Goal: Transaction & Acquisition: Purchase product/service

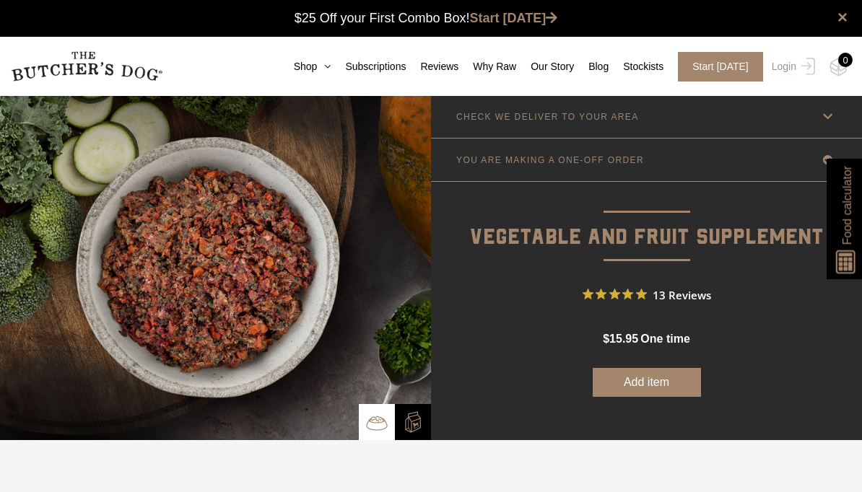
click at [293, 69] on link "Shop" at bounding box center [305, 66] width 52 height 15
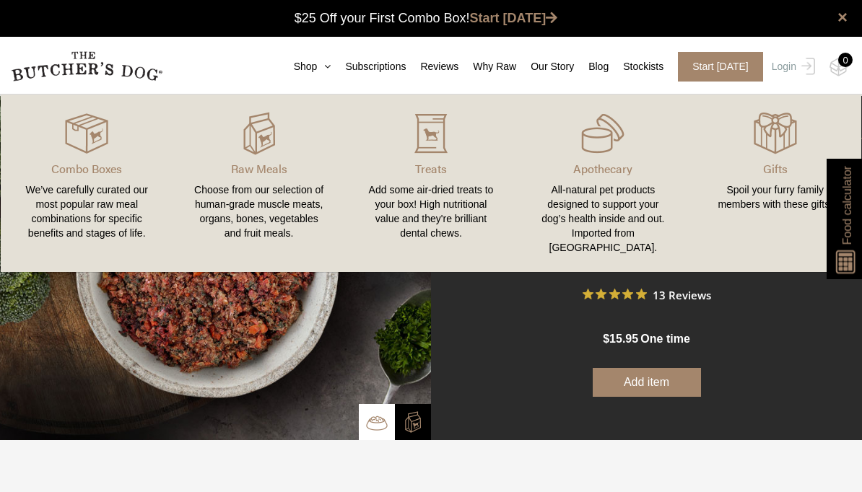
click at [718, 65] on span "Start [DATE]" at bounding box center [720, 67] width 85 height 30
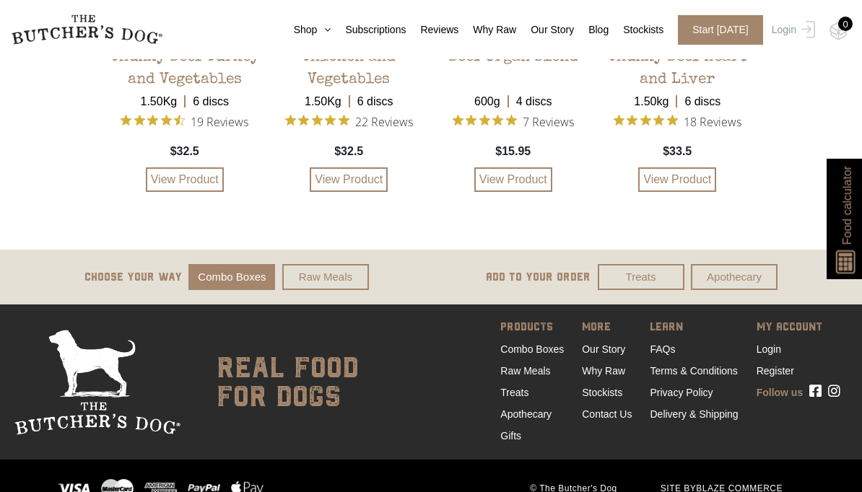
scroll to position [3392, 0]
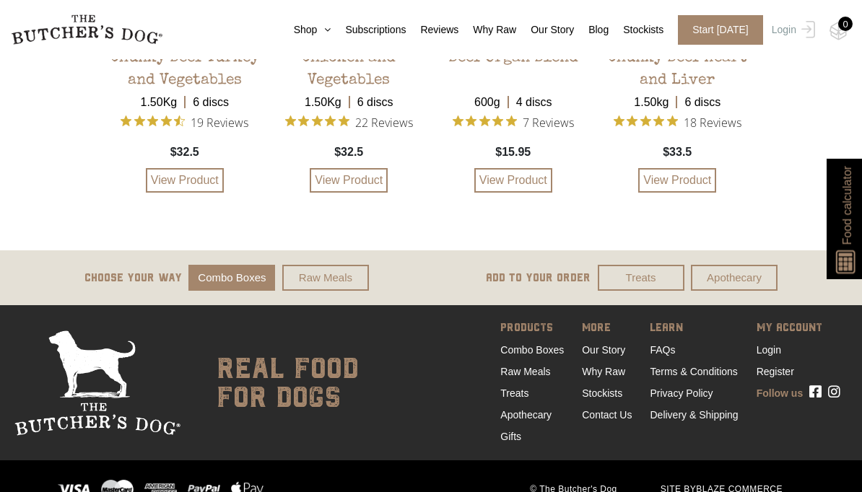
click at [697, 421] on link "Delivery & Shipping" at bounding box center [694, 415] width 88 height 12
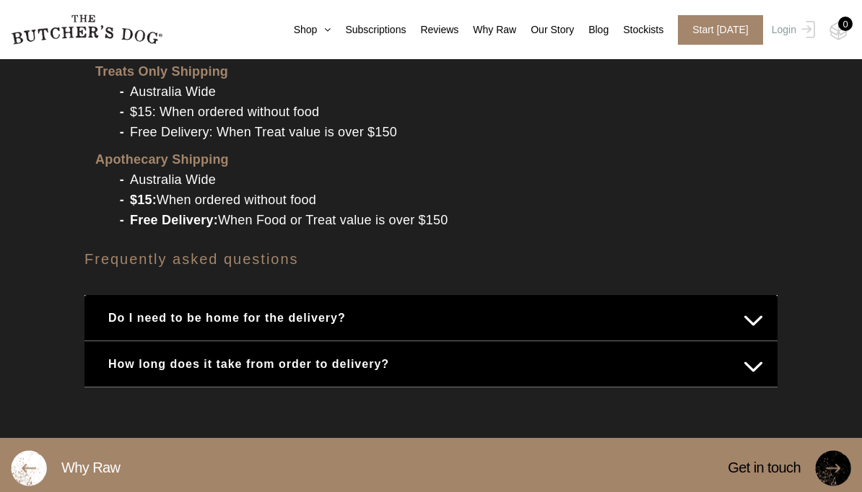
scroll to position [1699, 0]
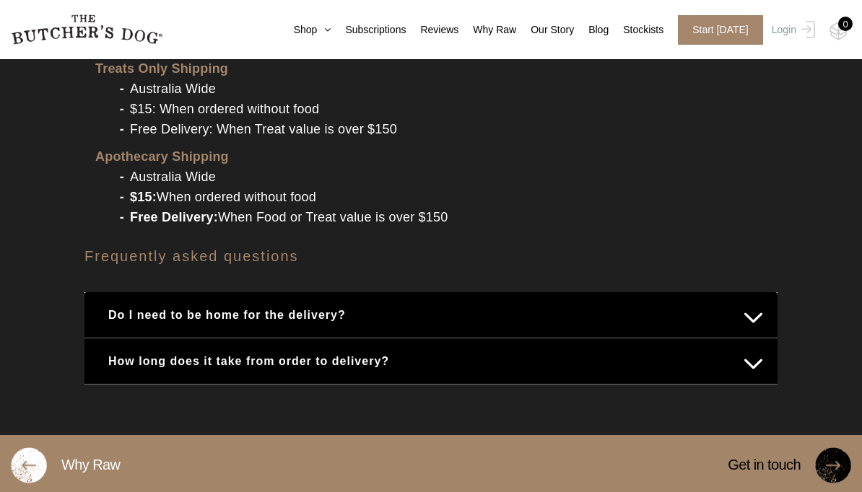
click at [743, 314] on button "Do I need to be home for the delivery?" at bounding box center [431, 315] width 664 height 28
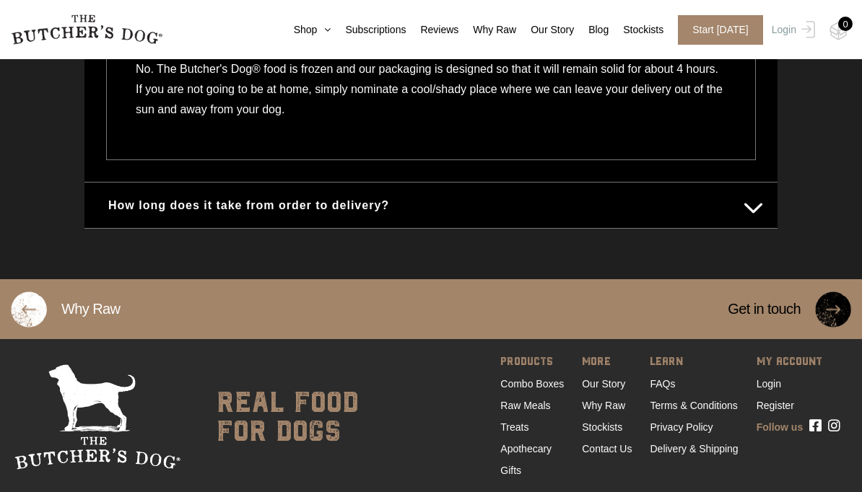
scroll to position [2027, 0]
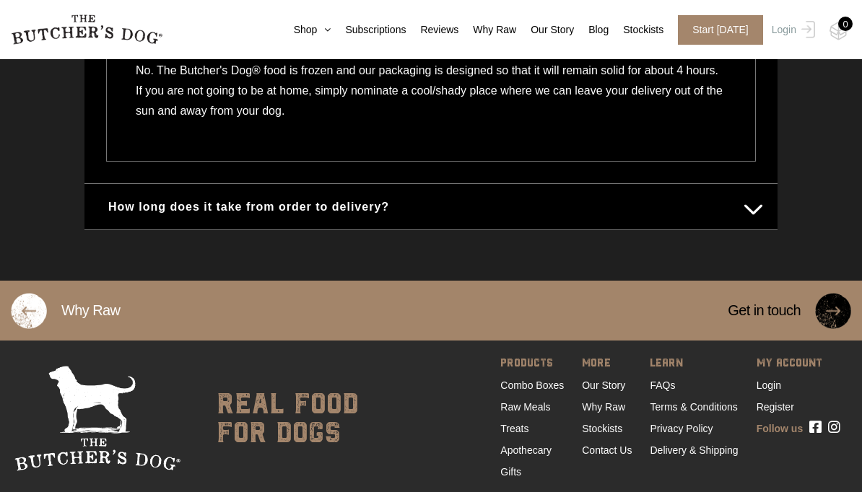
click at [671, 381] on link "FAQs" at bounding box center [662, 386] width 25 height 12
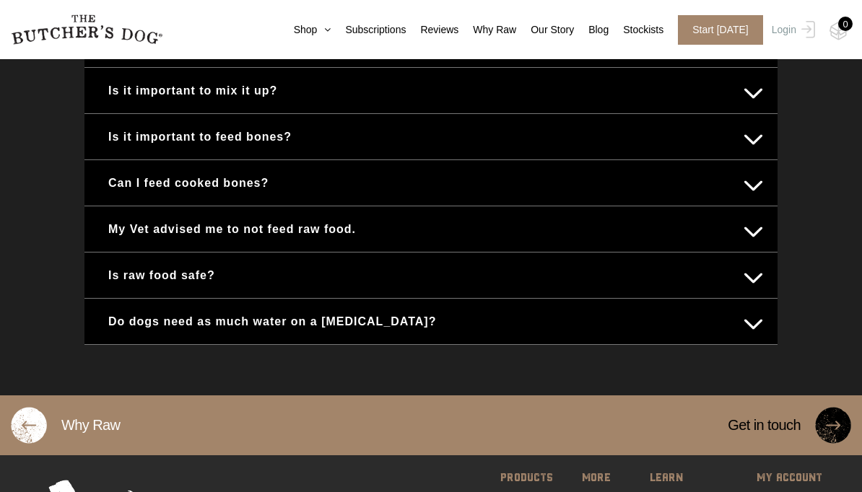
scroll to position [851, 0]
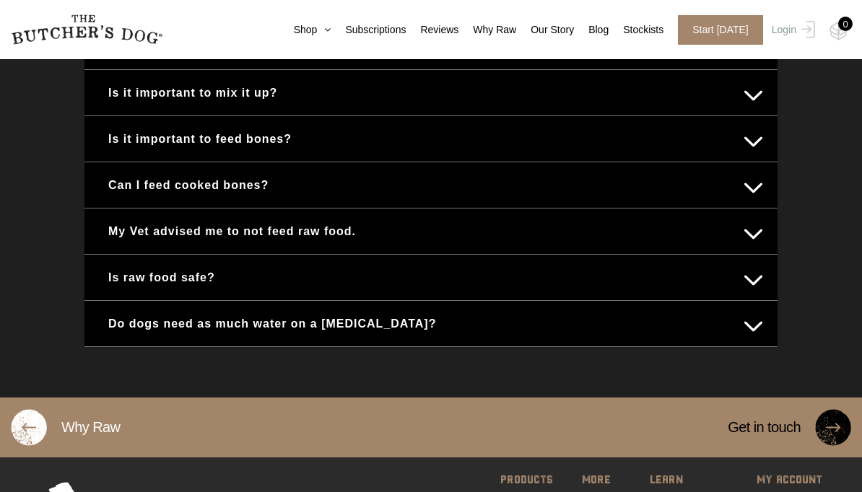
click at [736, 332] on button "Do dogs need as much water on a raw diet?" at bounding box center [431, 324] width 664 height 28
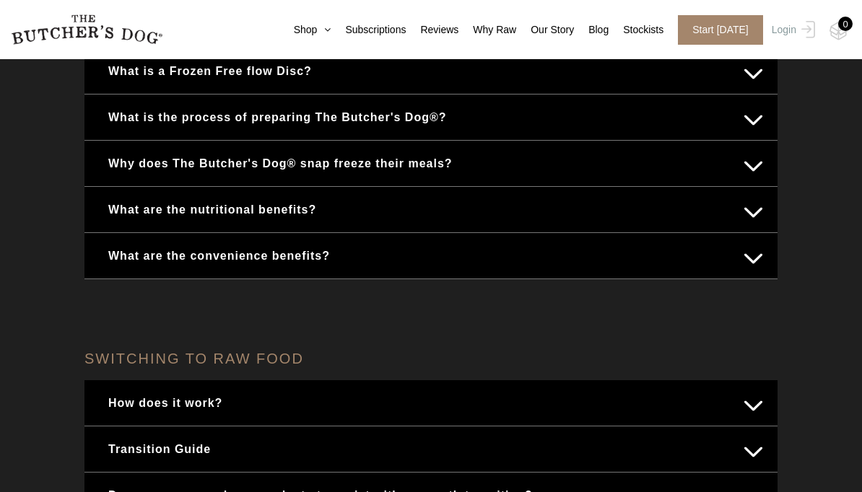
scroll to position [0, 0]
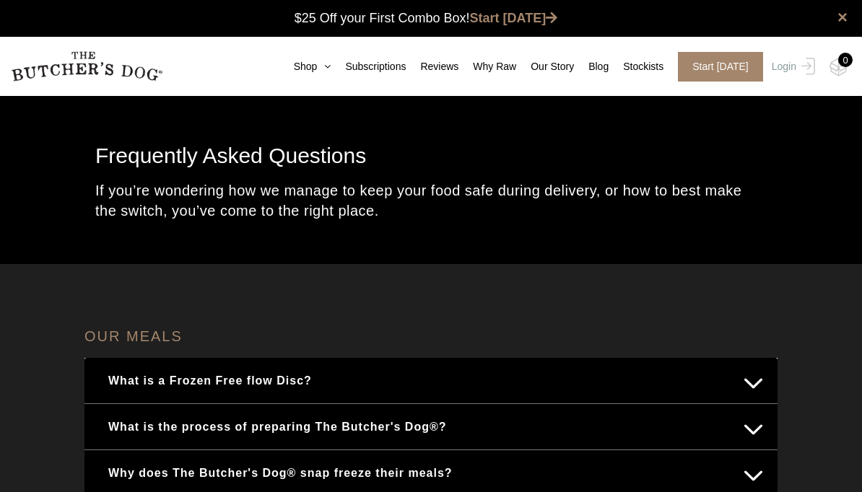
click at [317, 66] on icon at bounding box center [324, 66] width 14 height 10
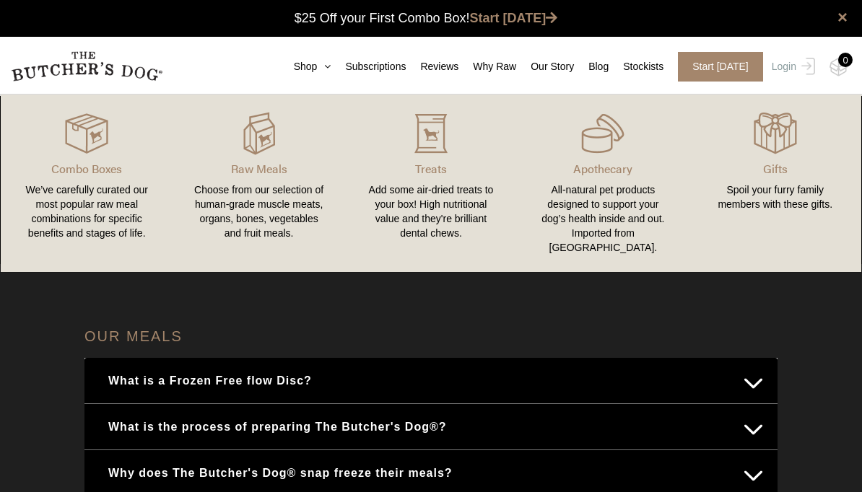
click at [81, 178] on link "Combo Boxes We’ve carefully curated our most popular raw meal combinations for …" at bounding box center [87, 183] width 172 height 149
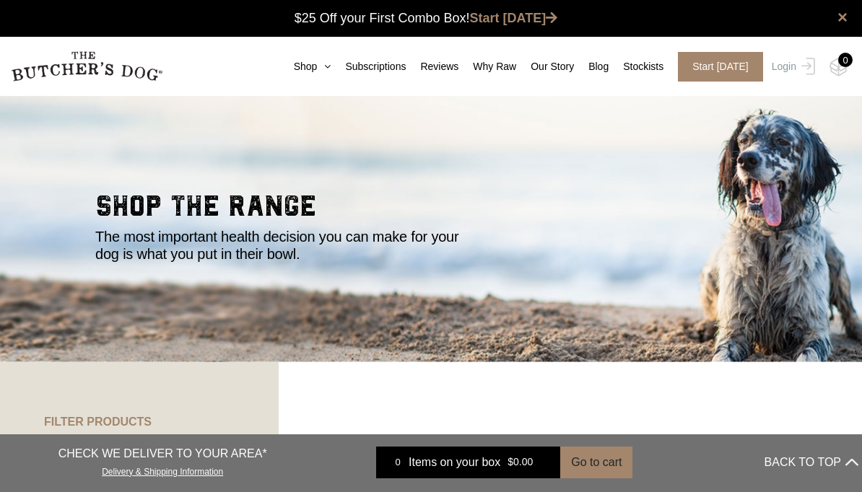
click at [304, 66] on link "Shop" at bounding box center [305, 66] width 52 height 15
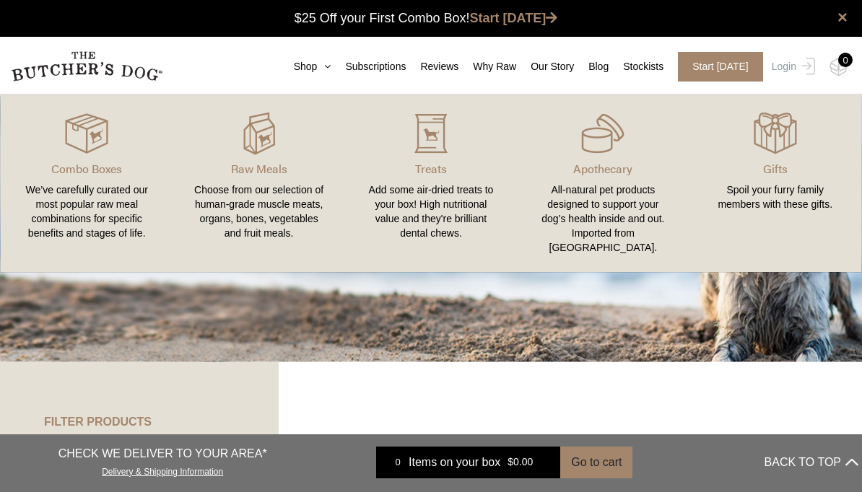
click at [255, 170] on p "Raw Meals" at bounding box center [258, 168] width 137 height 17
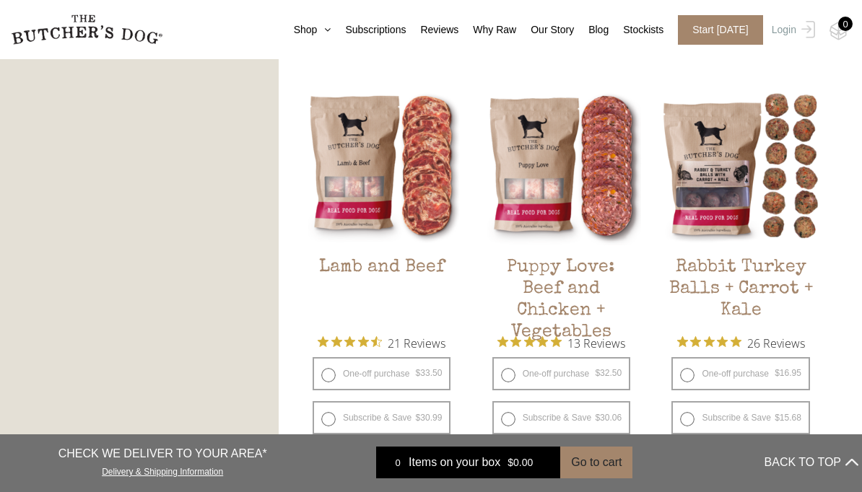
scroll to position [1168, 0]
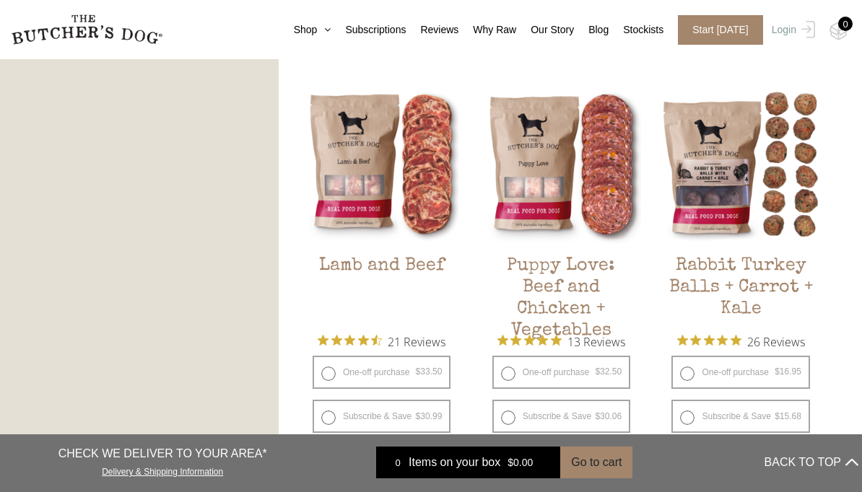
click at [761, 281] on h2 "Rabbit Turkey Balls + Carrot + Kale" at bounding box center [740, 290] width 160 height 68
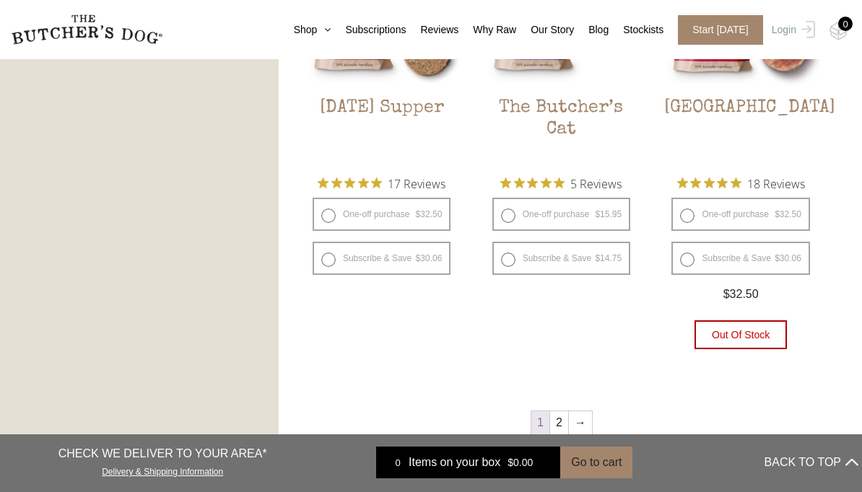
scroll to position [1752, 0]
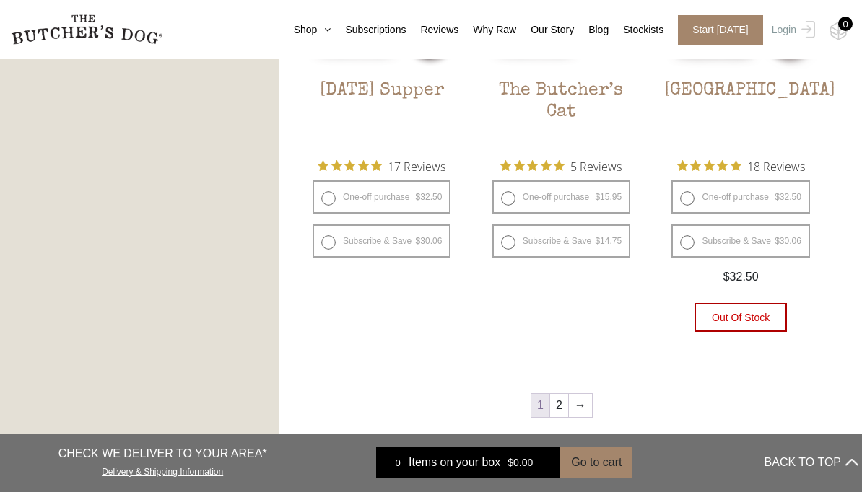
click at [587, 408] on link "→" at bounding box center [580, 405] width 23 height 23
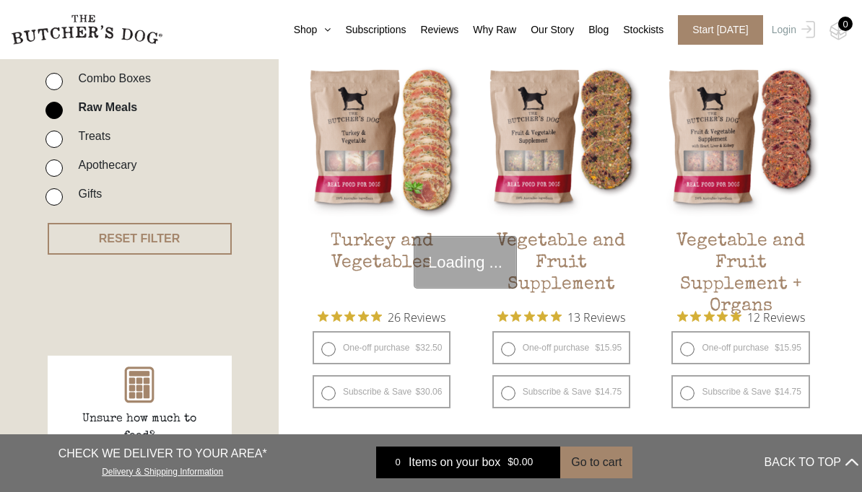
scroll to position [326, 0]
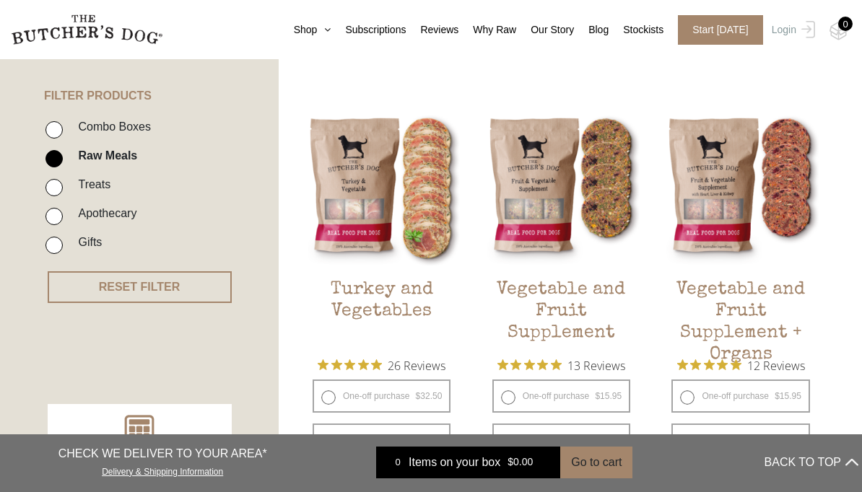
click at [745, 316] on h2 "Vegetable and Fruit Supplement + Organs" at bounding box center [740, 313] width 160 height 68
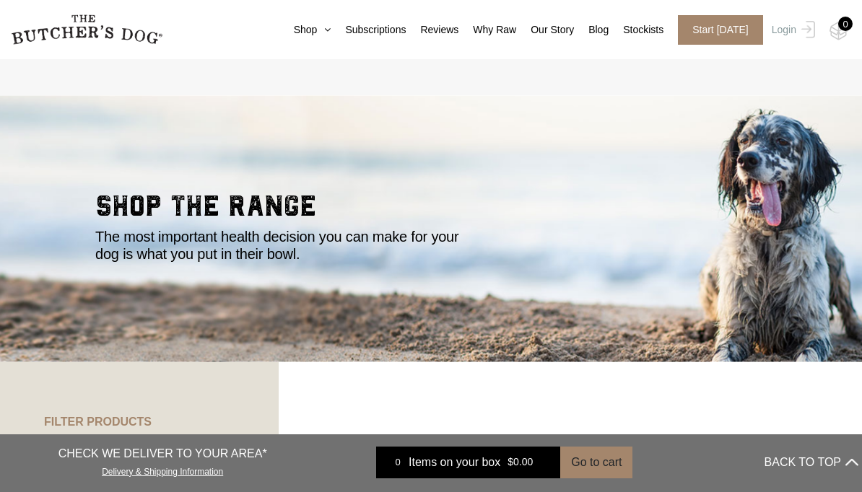
scroll to position [389, 0]
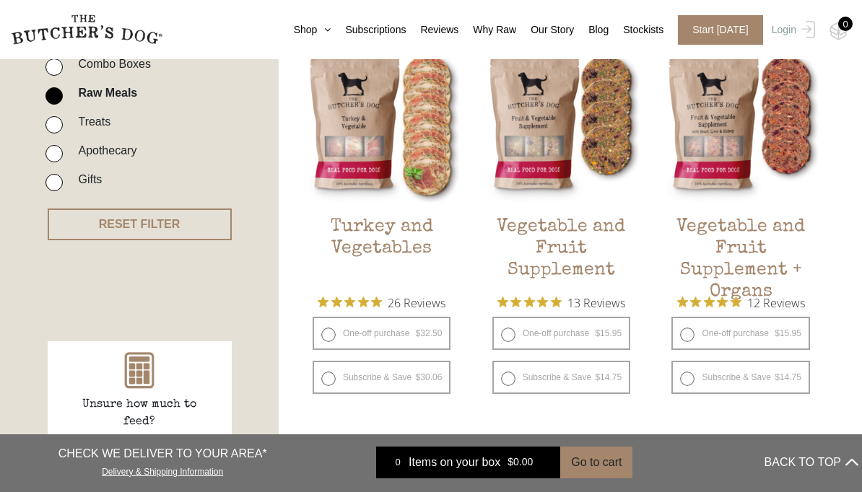
click at [567, 250] on h2 "Vegetable and Fruit Supplement" at bounding box center [561, 251] width 160 height 68
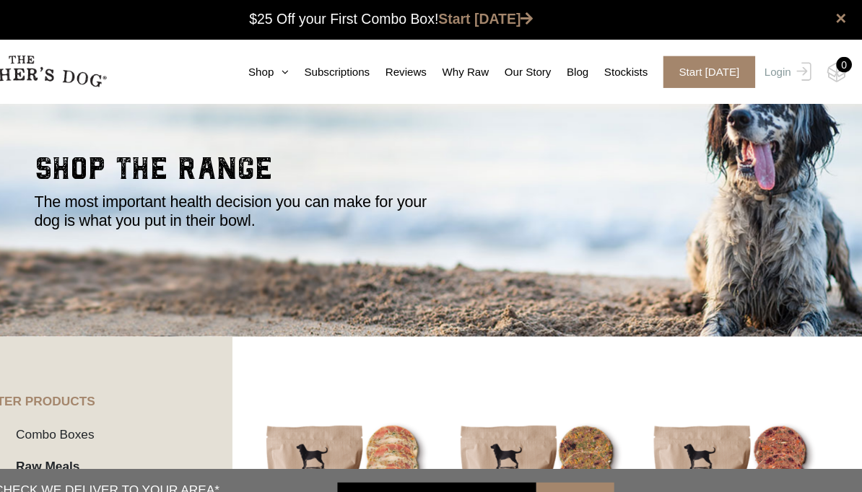
scroll to position [0, 0]
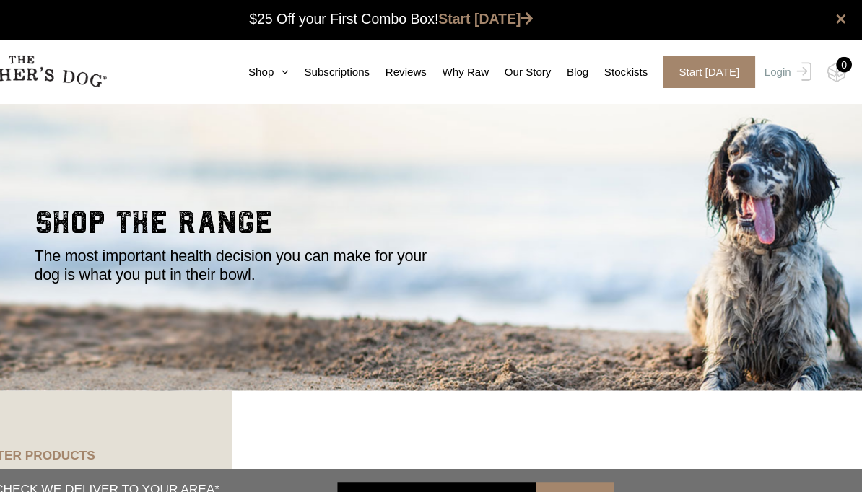
click at [838, 64] on div "0" at bounding box center [845, 60] width 14 height 14
click at [838, 61] on div "0" at bounding box center [845, 60] width 14 height 14
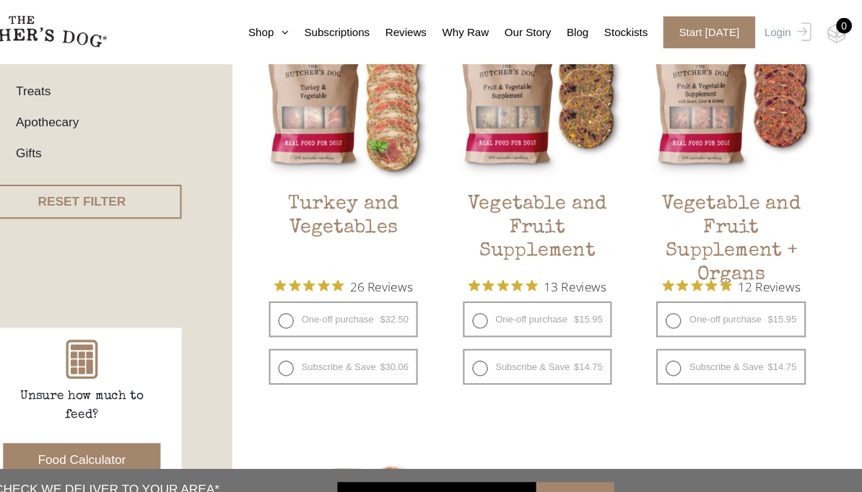
scroll to position [427, 0]
click at [492, 299] on label "One-off purchase $ 15.95 — or subscribe and save 7.5%" at bounding box center [561, 295] width 138 height 33
radio input "true"
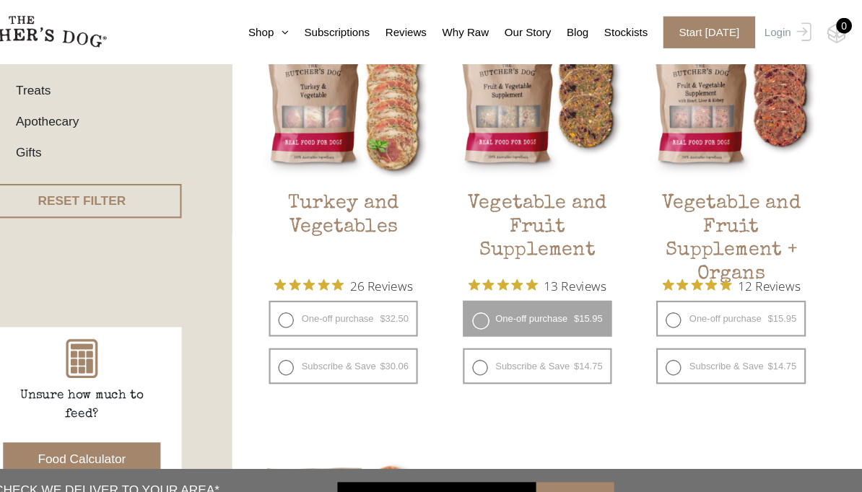
click at [0, 0] on button "Add item" at bounding box center [0, 0] width 0 height 0
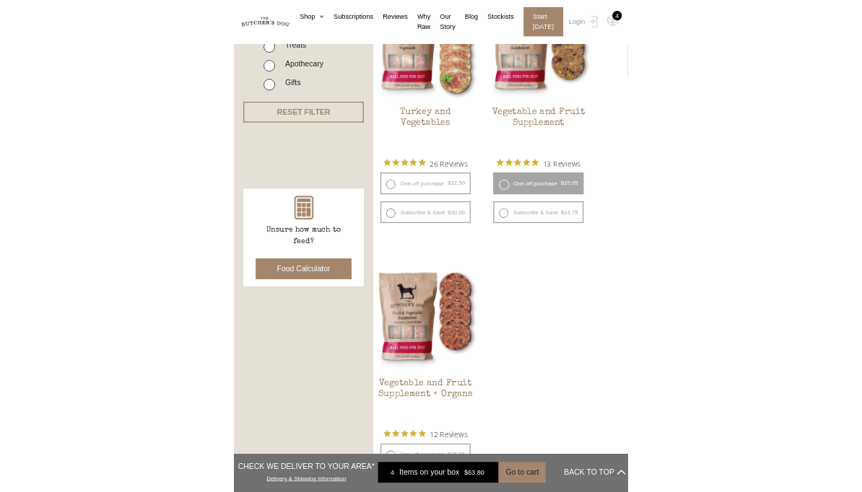
scroll to position [406, 0]
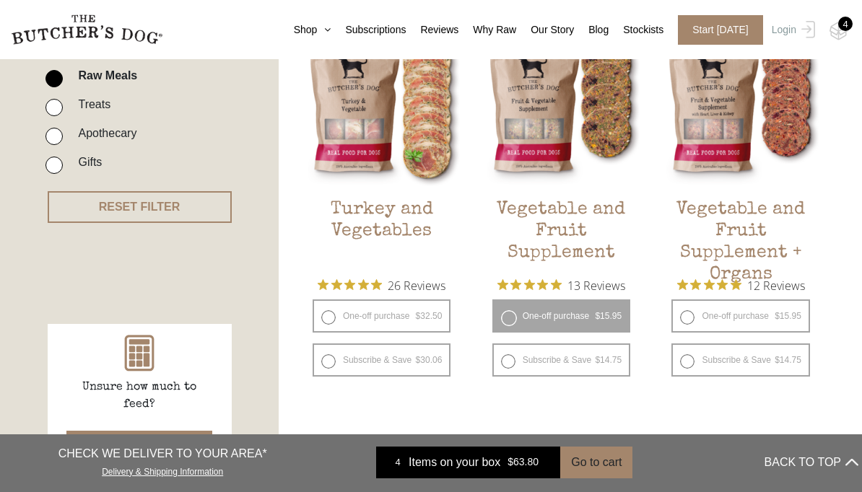
click at [852, 35] on nav "0 Shop Combo Boxes Treats" at bounding box center [431, 29] width 862 height 59
click at [851, 28] on div "4" at bounding box center [845, 24] width 14 height 14
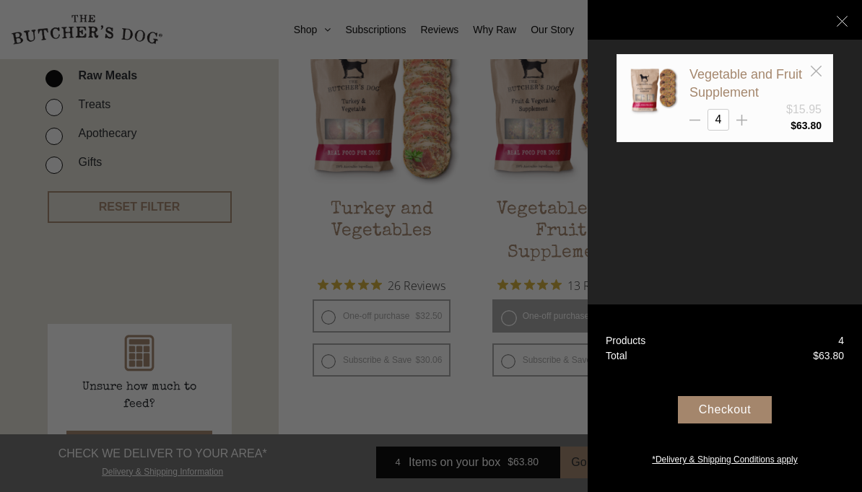
click at [743, 120] on icon at bounding box center [741, 120] width 11 height 11
click at [743, 117] on icon at bounding box center [741, 120] width 11 height 11
type input "6"
click at [710, 424] on div "Checkout" at bounding box center [725, 409] width 94 height 27
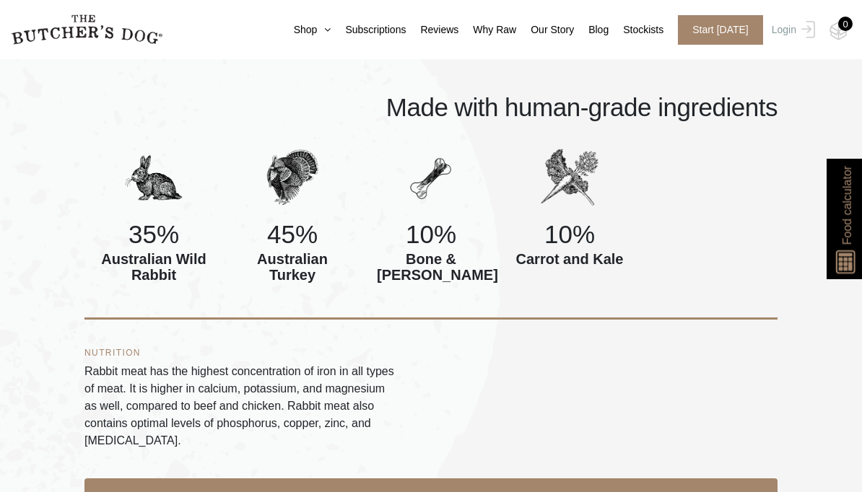
scroll to position [577, 0]
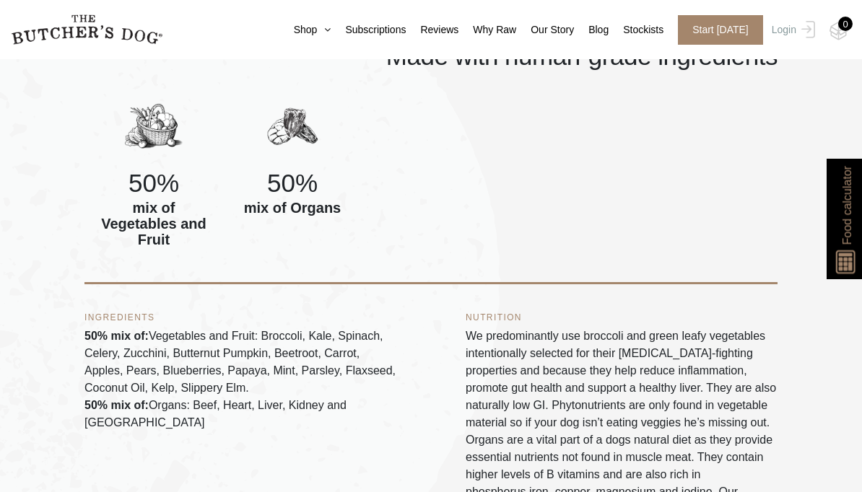
scroll to position [615, 0]
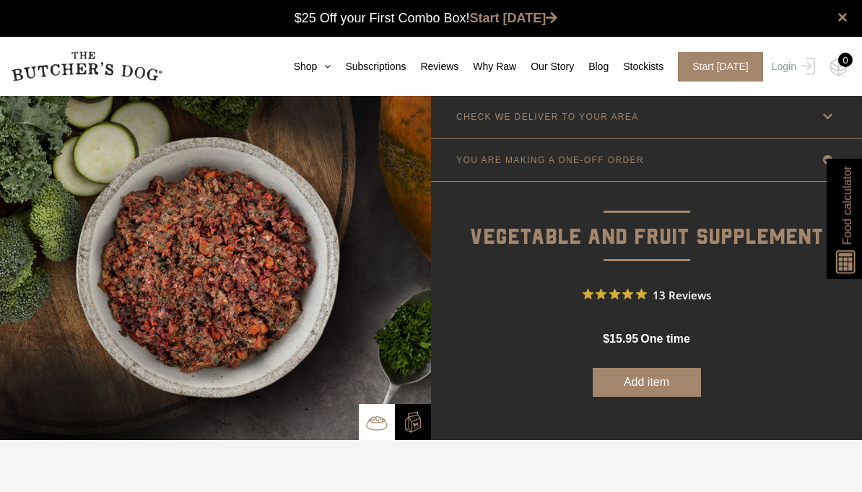
click at [648, 383] on button "Add item" at bounding box center [647, 382] width 108 height 29
click at [645, 390] on button "Add more" at bounding box center [647, 382] width 108 height 29
click at [0, 0] on img at bounding box center [0, 0] width 0 height 0
click at [844, 62] on div "0" at bounding box center [845, 60] width 14 height 14
click at [816, 118] on link "CHECK WE DELIVER TO YOUR AREA" at bounding box center [646, 116] width 431 height 43
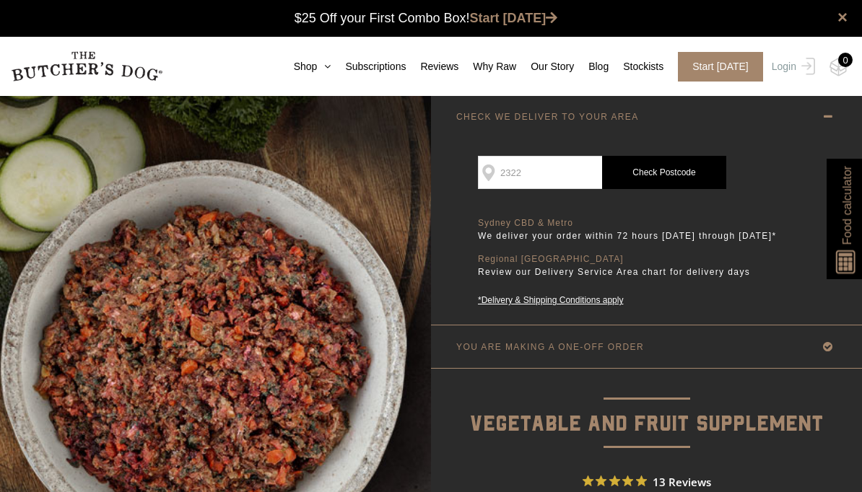
click at [665, 173] on link "Check Postcode" at bounding box center [664, 172] width 124 height 33
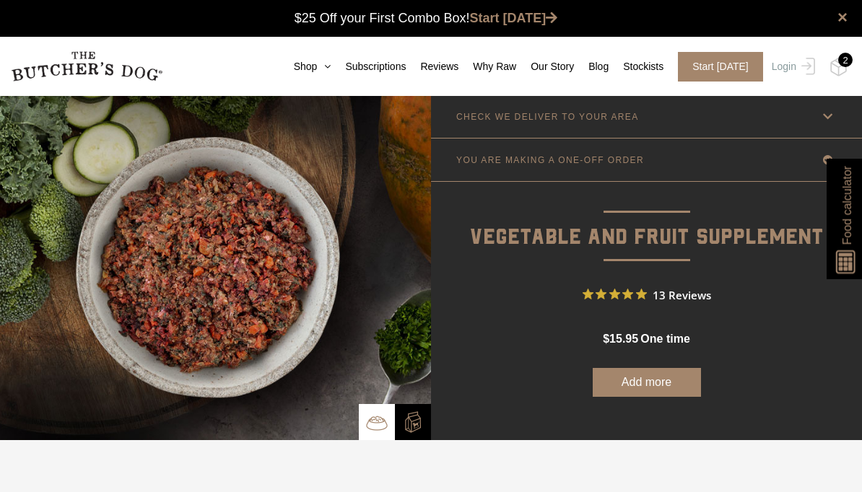
click at [818, 118] on link "CHECK WE DELIVER TO YOUR AREA" at bounding box center [646, 116] width 431 height 43
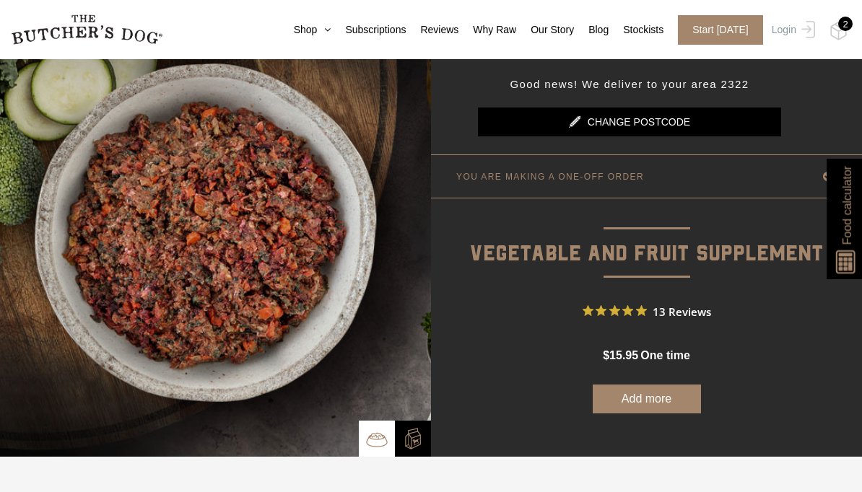
scroll to position [102, 0]
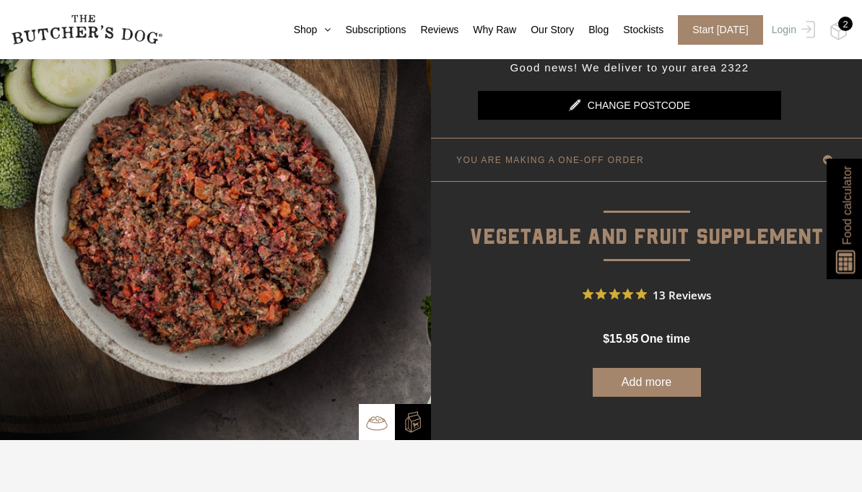
click at [634, 393] on button "Add more" at bounding box center [647, 382] width 108 height 29
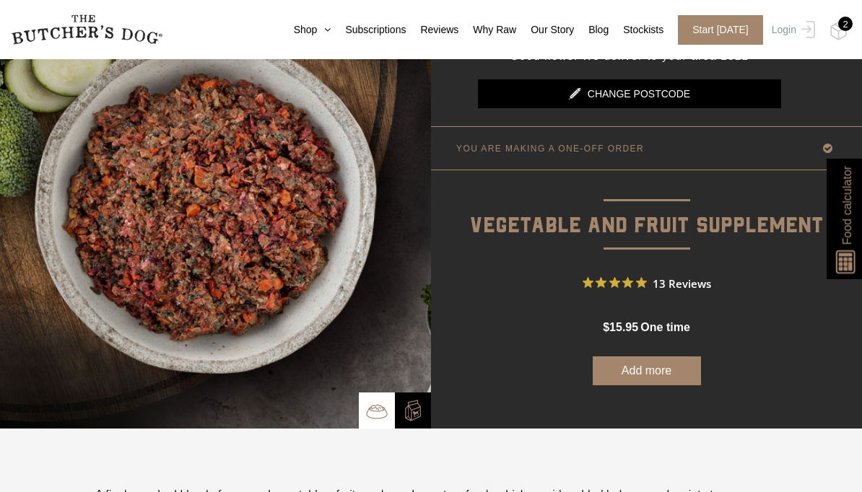
scroll to position [0, 0]
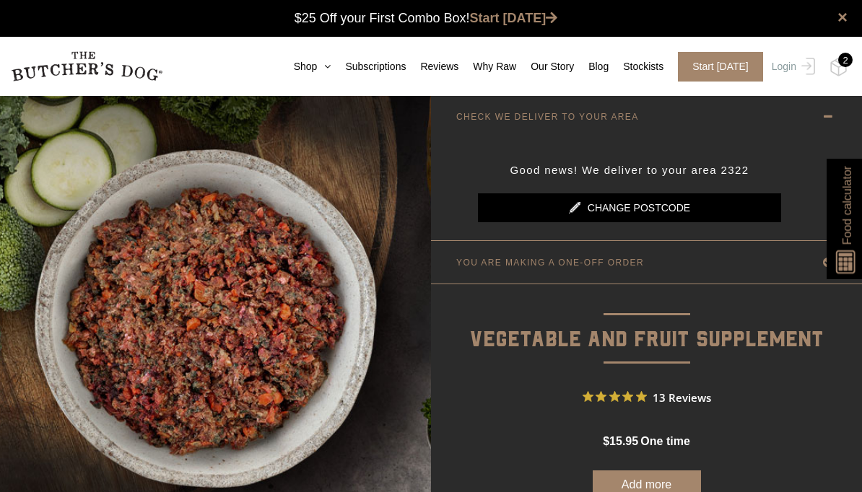
click at [157, 350] on img at bounding box center [215, 318] width 431 height 447
click at [690, 349] on p "Vegetable and Fruit Supplement" at bounding box center [646, 320] width 431 height 73
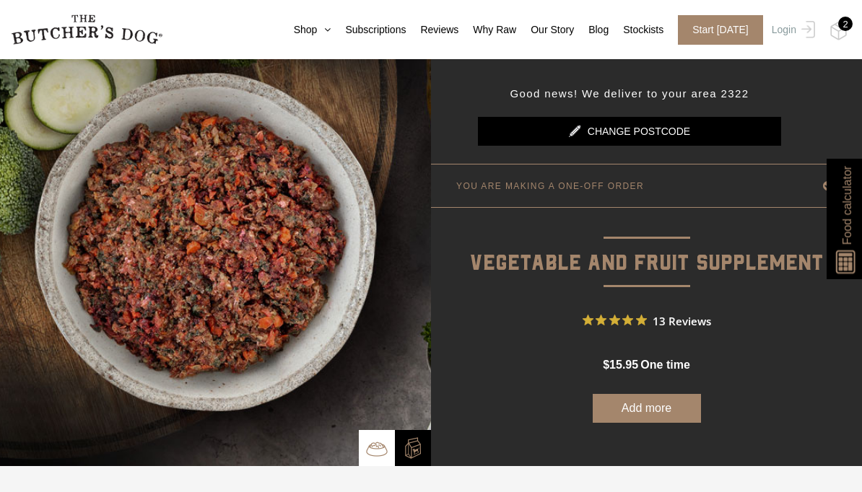
scroll to position [149, 0]
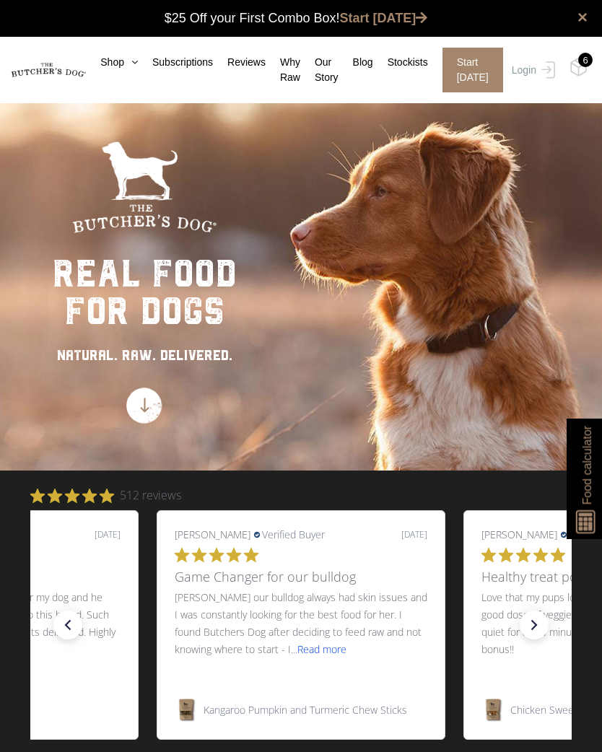
click at [0, 0] on img at bounding box center [0, 0] width 0 height 0
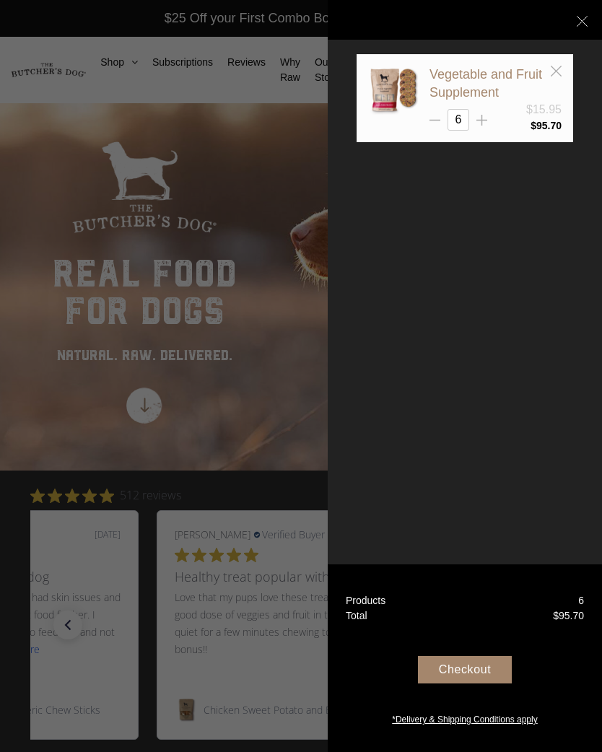
click at [473, 684] on div "Checkout" at bounding box center [465, 669] width 94 height 27
